Goal: Task Accomplishment & Management: Use online tool/utility

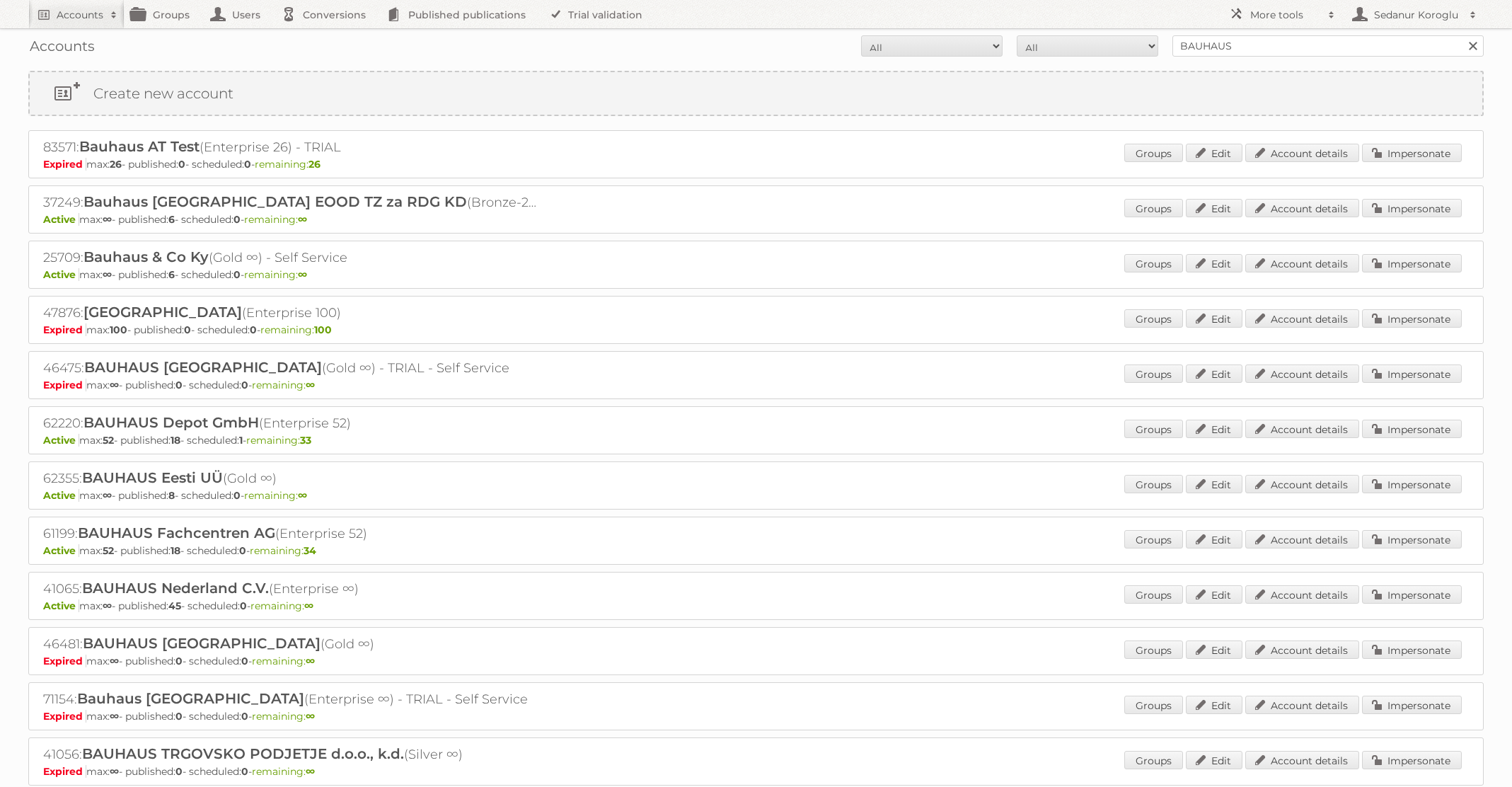
click at [1122, 40] on form "All Active Expired Pending All Paid Trials Self service BAUHAUS Search" at bounding box center [756, 46] width 1455 height 22
type input "TFG Media"
click at [1462, 36] on input "Search" at bounding box center [1472, 46] width 22 height 22
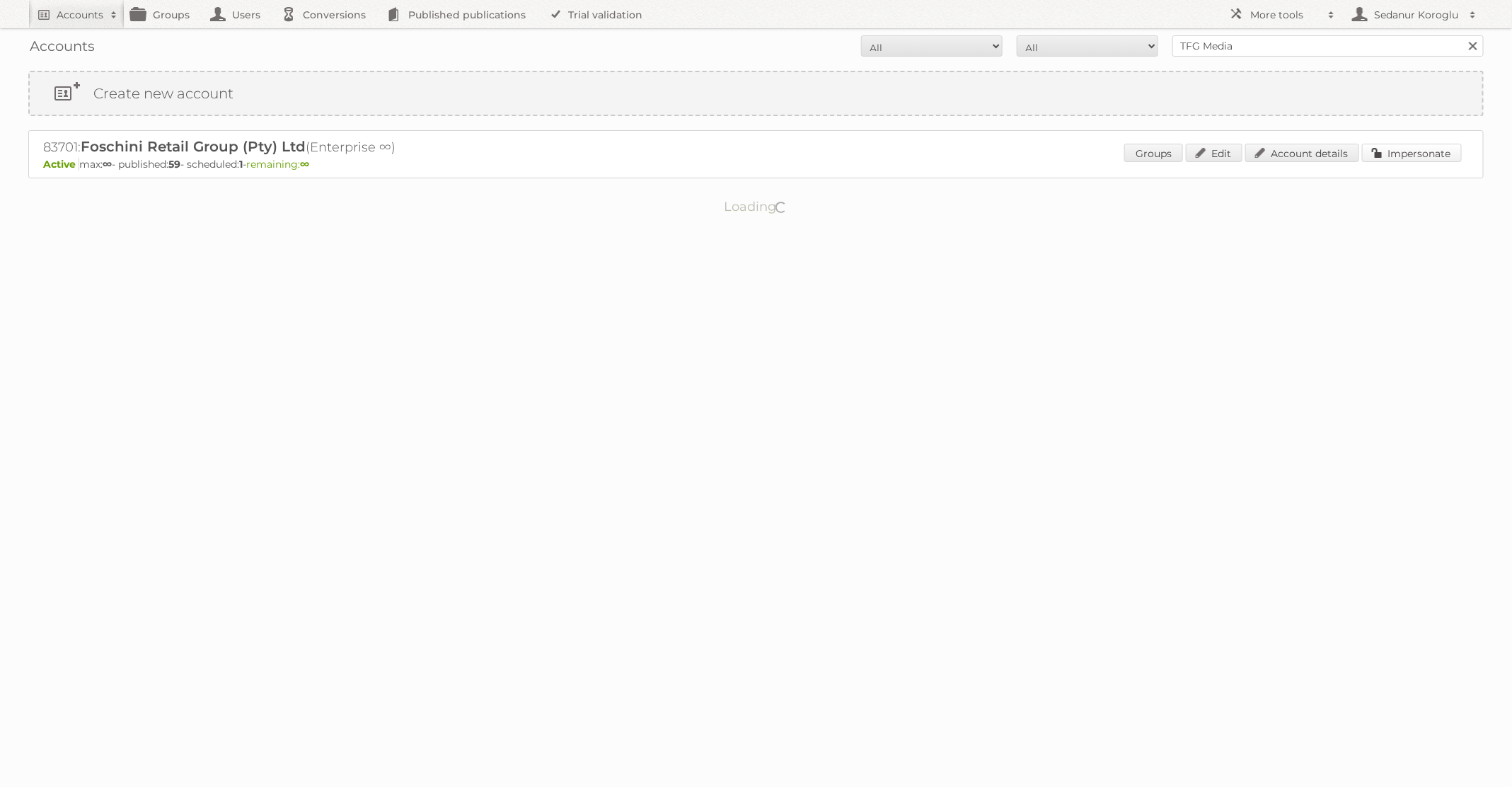
click at [1424, 160] on link "Impersonate" at bounding box center [1412, 153] width 100 height 19
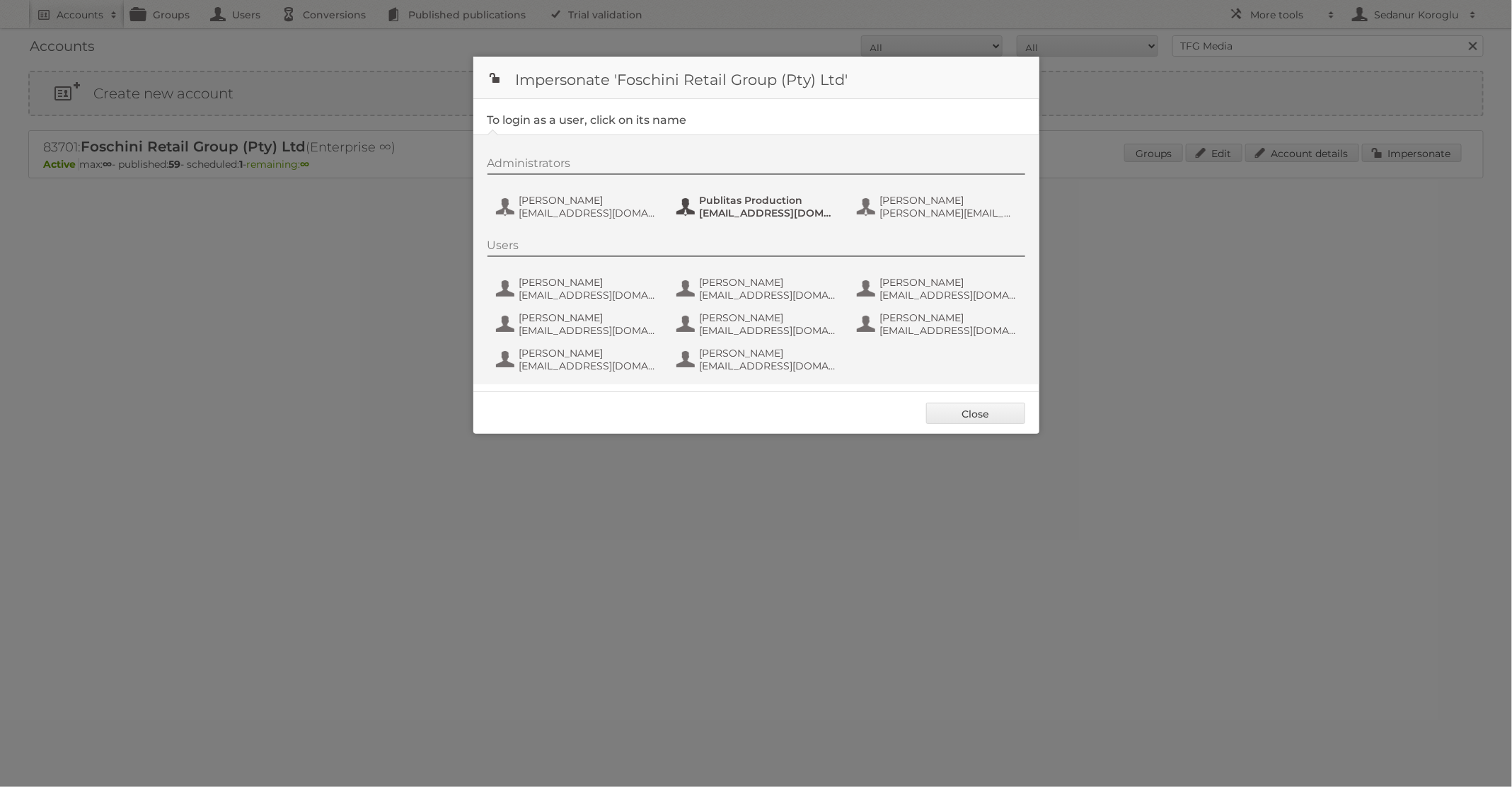
click at [728, 207] on span "[EMAIL_ADDRESS][DOMAIN_NAME]" at bounding box center [769, 213] width 138 height 13
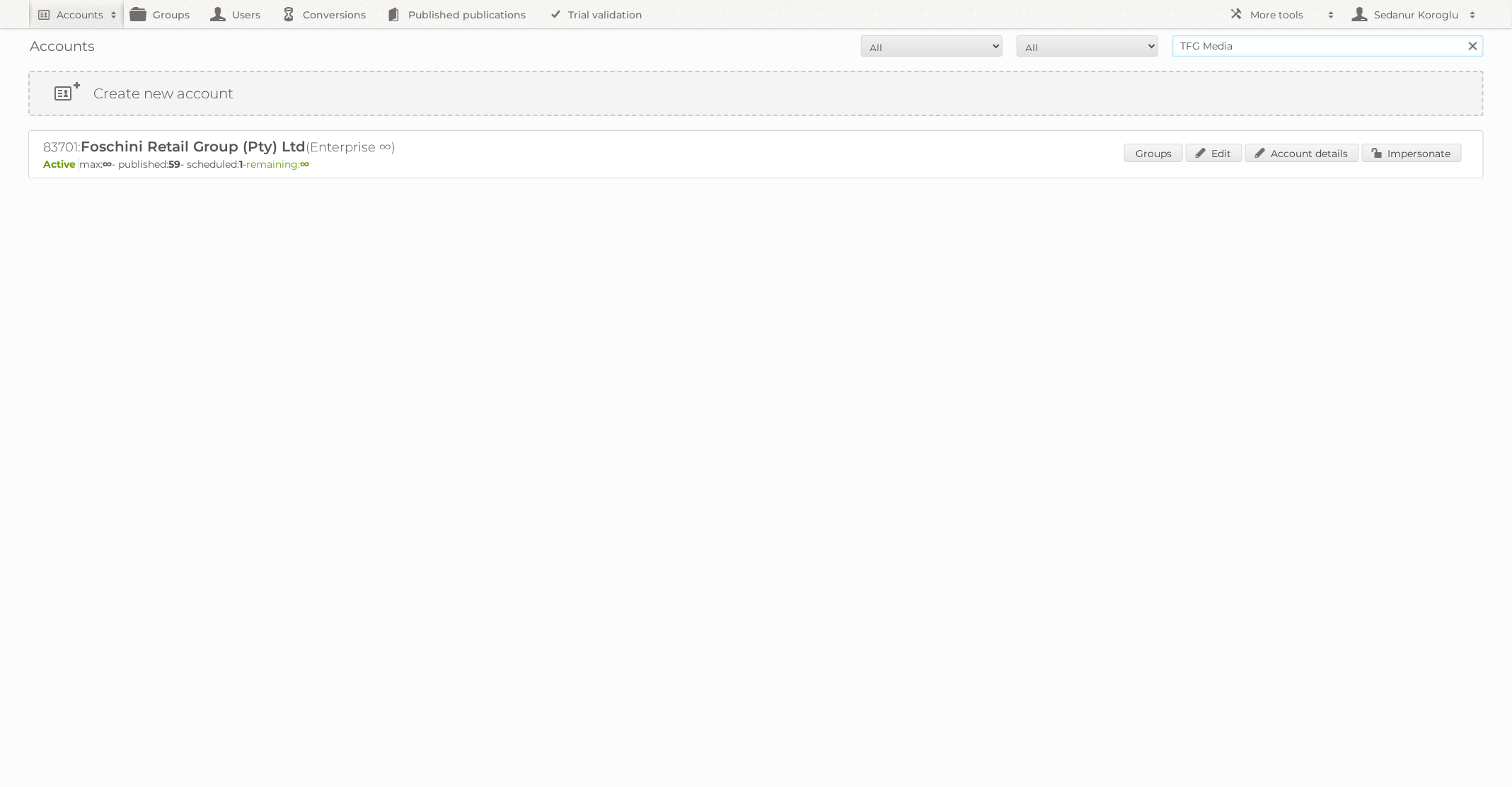
drag, startPoint x: 1247, startPoint y: 47, endPoint x: 1088, endPoint y: 34, distance: 159.5
click at [1088, 34] on div "Accounts All Active Expired Pending All Paid Trials Self service TFG Media Sear…" at bounding box center [756, 46] width 1455 height 36
type input "Plus Retail"
click at [1462, 36] on input "Search" at bounding box center [1472, 46] width 22 height 22
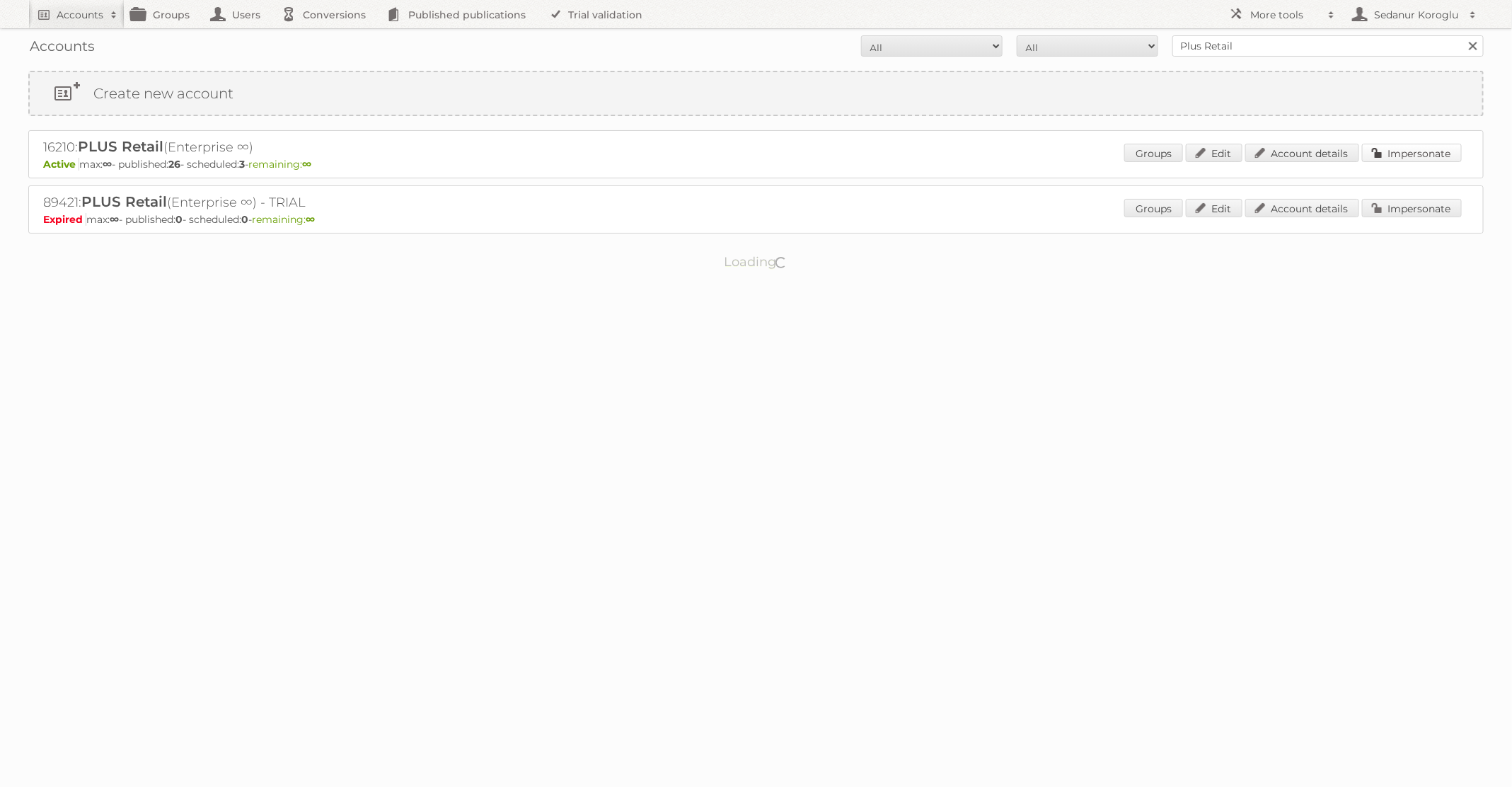
click at [1400, 156] on link "Impersonate" at bounding box center [1412, 153] width 100 height 19
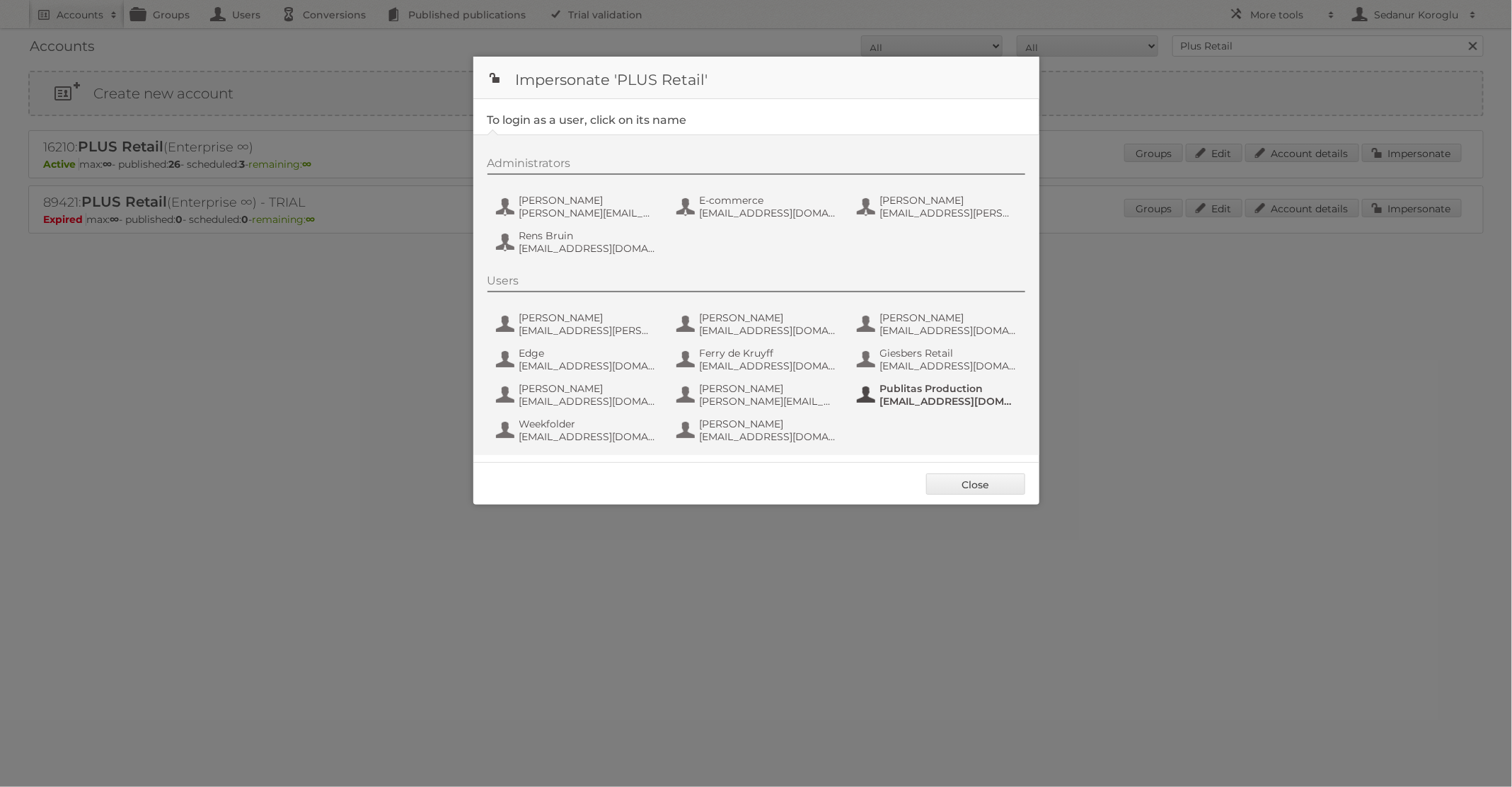
click at [876, 389] on button "Publitas Production fs+coop@publitas.com" at bounding box center [939, 395] width 166 height 28
